Goal: Task Accomplishment & Management: Manage account settings

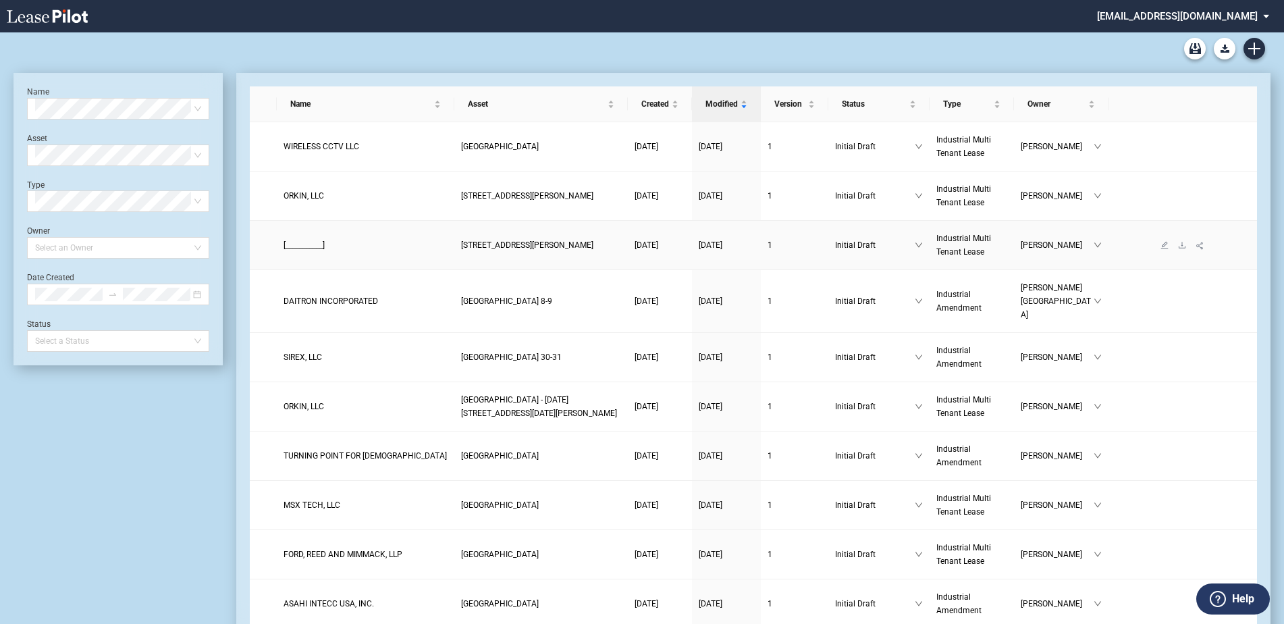
click at [492, 248] on span "[STREET_ADDRESS][PERSON_NAME]" at bounding box center [527, 244] width 132 height 9
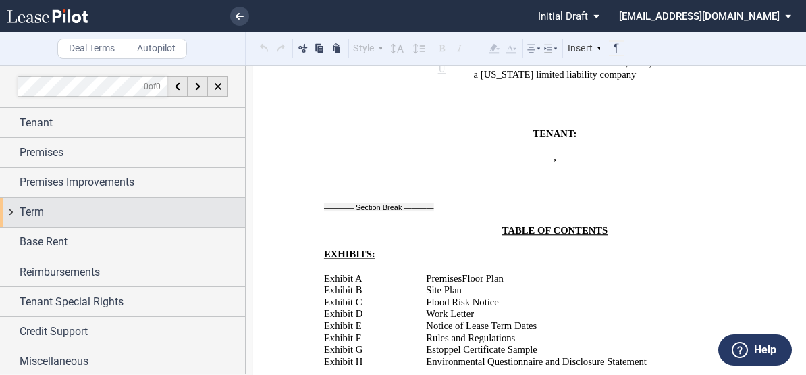
scroll to position [540, 0]
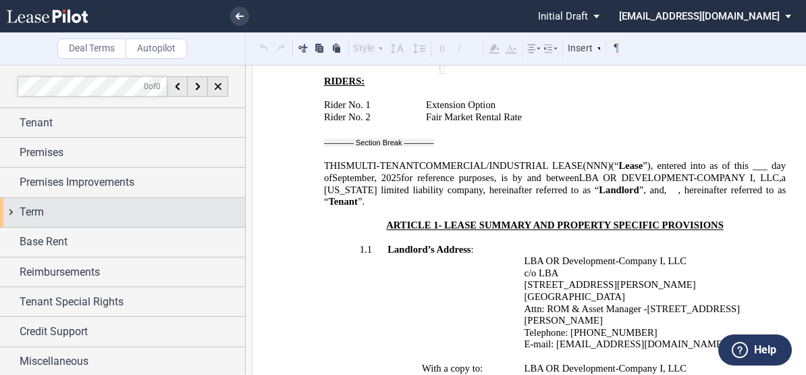
click at [60, 207] on div "Term" at bounding box center [133, 212] width 226 height 16
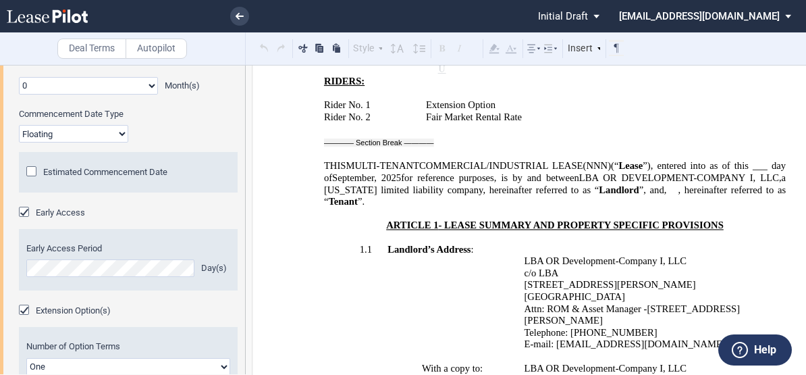
scroll to position [270, 0]
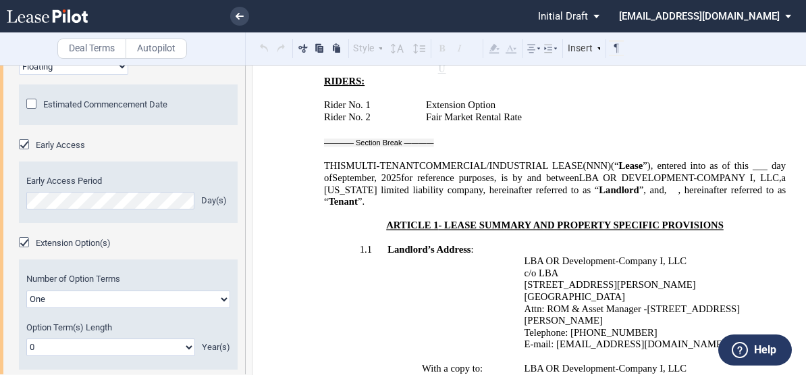
click at [24, 245] on div "Extension Option(s)" at bounding box center [26, 244] width 14 height 14
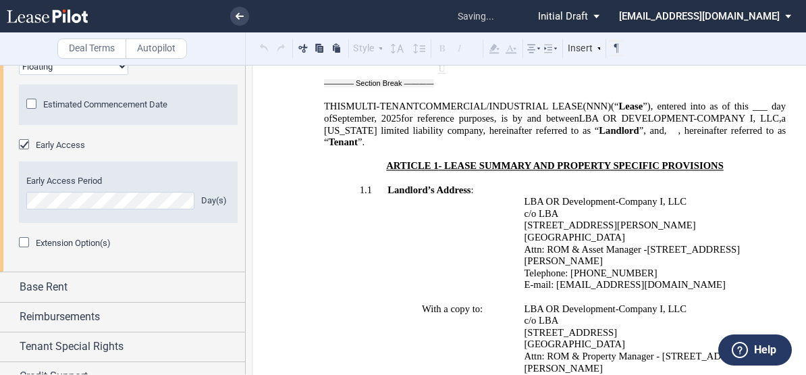
click at [24, 244] on div "Extension Option(s)" at bounding box center [26, 244] width 14 height 14
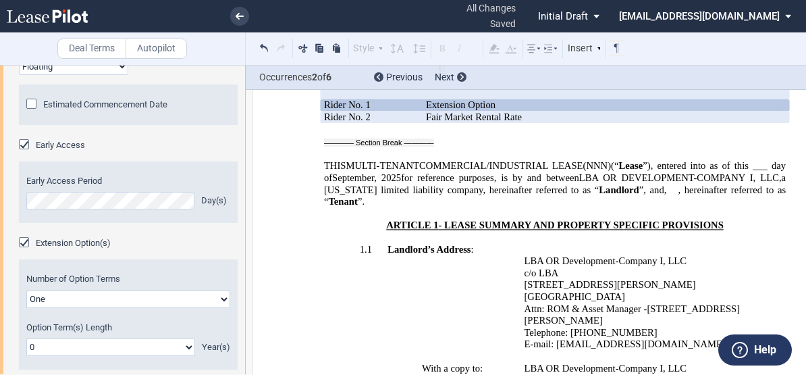
drag, startPoint x: 307, startPoint y: 155, endPoint x: 494, endPoint y: 14, distance: 234.3
